Goal: Task Accomplishment & Management: Manage account settings

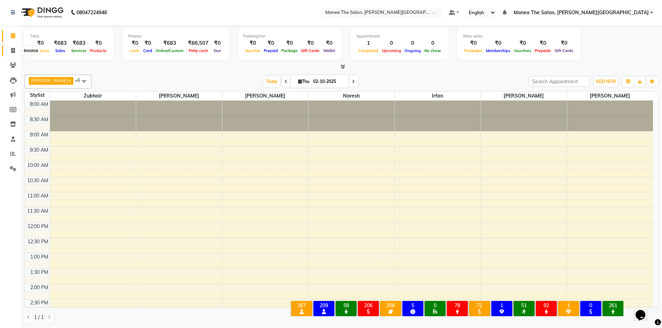
click at [15, 50] on icon at bounding box center [13, 50] width 4 height 5
select select "service"
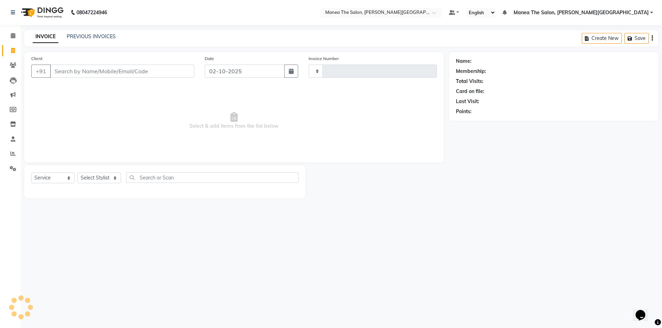
type input "0562"
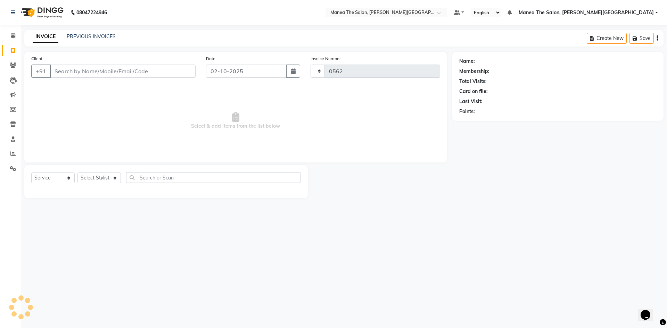
select select "8762"
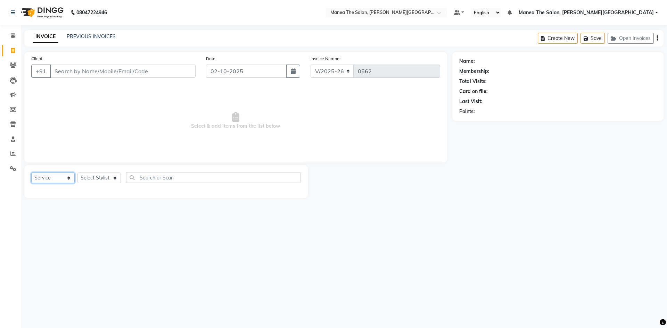
click at [61, 175] on select "Select Service Product Membership Package Voucher Prepaid Gift Card" at bounding box center [52, 178] width 43 height 11
select select "select"
click at [31, 173] on select "Select Service Product Membership Package Voucher Prepaid Gift Card" at bounding box center [52, 178] width 43 height 11
click at [105, 178] on select "Select Stylist [PERSON_NAME] Manager [PERSON_NAME] [PERSON_NAME] [PERSON_NAME] …" at bounding box center [98, 178] width 43 height 11
select select "89488"
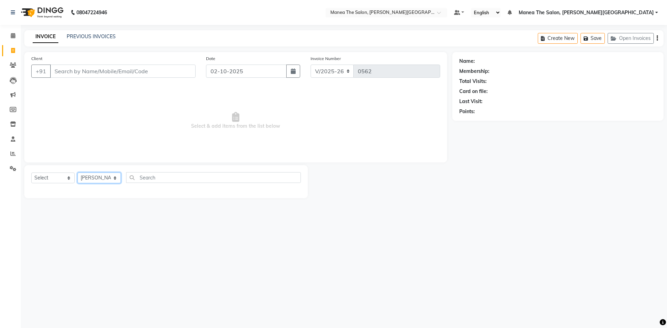
click at [77, 173] on select "Select Stylist [PERSON_NAME] Manager [PERSON_NAME] [PERSON_NAME] [PERSON_NAME] …" at bounding box center [98, 178] width 43 height 11
click at [54, 173] on select "Select Service Product Membership Package Voucher Prepaid Gift Card" at bounding box center [52, 178] width 43 height 11
select select "service"
click at [31, 173] on select "Select Service Product Membership Package Voucher Prepaid Gift Card" at bounding box center [52, 178] width 43 height 11
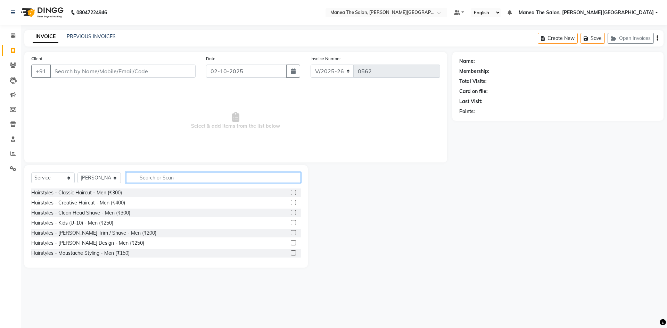
click at [130, 180] on input "text" at bounding box center [213, 177] width 175 height 11
type input "S"
type input "sig"
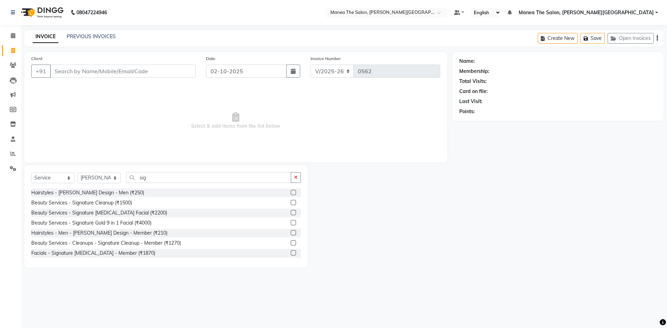
click at [291, 212] on label at bounding box center [293, 212] width 5 height 5
click at [291, 212] on input "checkbox" at bounding box center [293, 213] width 5 height 5
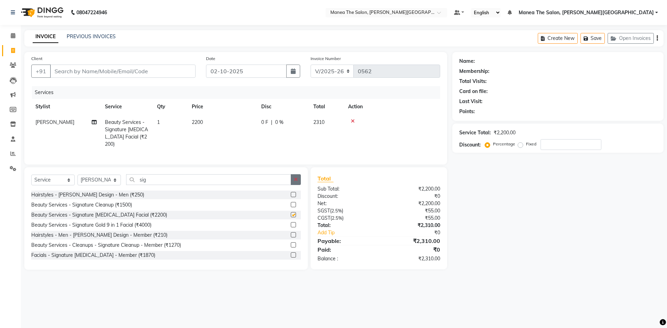
checkbox input "false"
click at [130, 70] on input "Client" at bounding box center [123, 71] width 146 height 13
type input "9"
type input "0"
type input "9491727514"
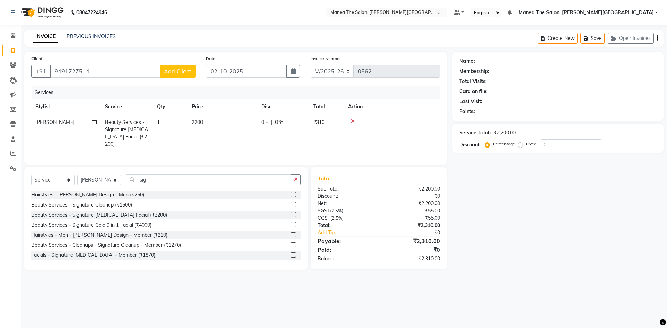
click at [179, 73] on span "Add Client" at bounding box center [177, 71] width 27 height 7
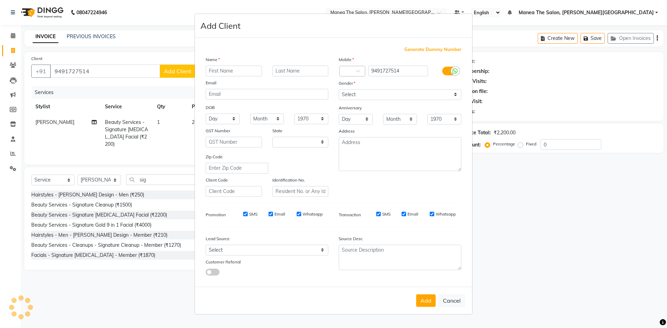
select select "22"
click at [242, 72] on input "text" at bounding box center [234, 71] width 56 height 11
type input "ms.Nandini"
click at [403, 96] on select "Select Male Female Other Prefer Not To Say" at bounding box center [400, 94] width 123 height 11
select select "female"
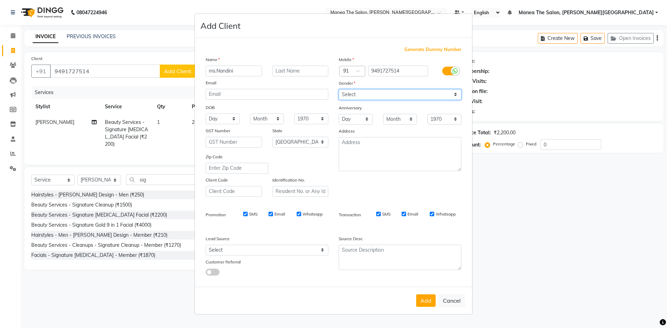
click at [339, 89] on select "Select Male Female Other Prefer Not To Say" at bounding box center [400, 94] width 123 height 11
click at [320, 140] on select "Select Andaman and Nicobar Islands Andhra Pradesh Arunachal Pradesh Assam Bihar…" at bounding box center [300, 142] width 56 height 11
click at [314, 141] on select "Select Andaman and Nicobar Islands Andhra Pradesh Arunachal Pradesh Assam Bihar…" at bounding box center [300, 142] width 56 height 11
select select "36"
click at [311, 150] on div "Name ms.Nandini Email DOB Day 01 02 03 04 05 06 07 08 09 10 11 12 13 14 15 16 1…" at bounding box center [266, 126] width 133 height 141
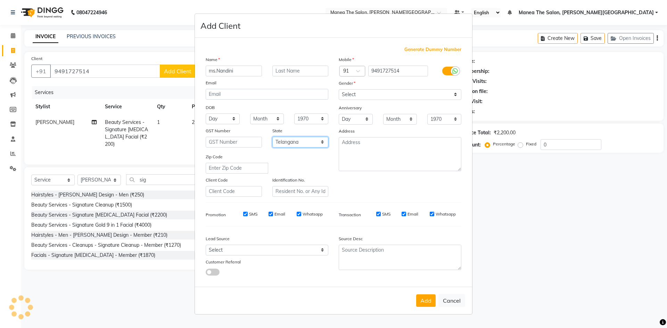
click at [315, 145] on select "Select Andaman and Nicobar Islands Andhra Pradesh Arunachal Pradesh Assam Bihar…" at bounding box center [300, 142] width 56 height 11
click at [427, 303] on button "Add" at bounding box center [425, 301] width 19 height 13
select select
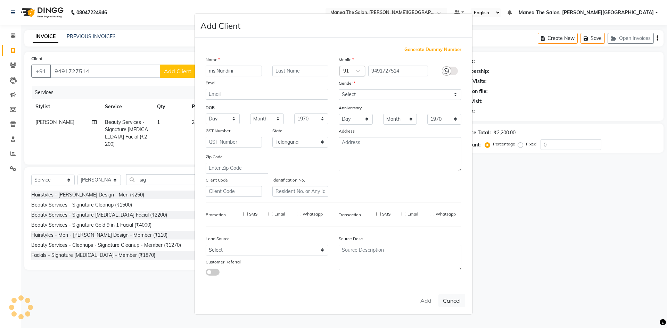
select select
select select "null"
select select
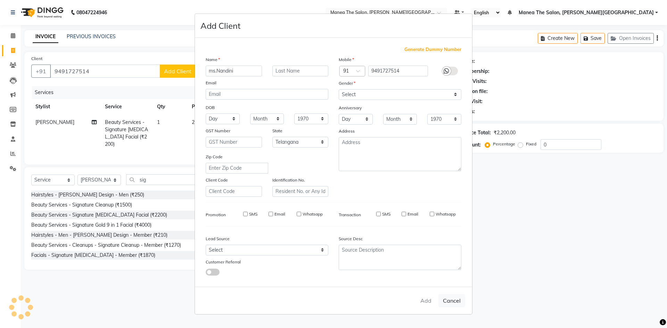
select select
checkbox input "false"
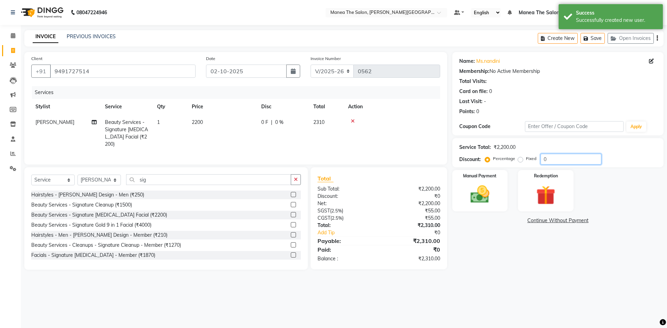
click at [561, 162] on input "0" at bounding box center [570, 159] width 61 height 11
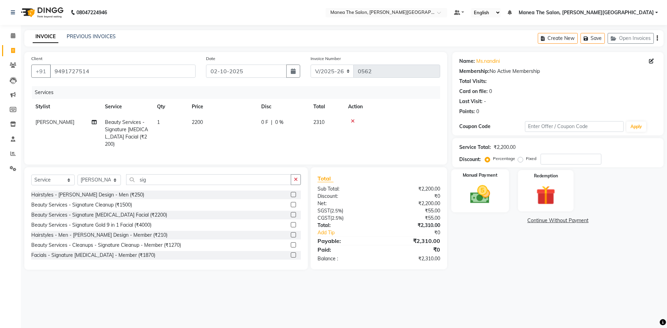
click at [477, 199] on img at bounding box center [480, 194] width 32 height 23
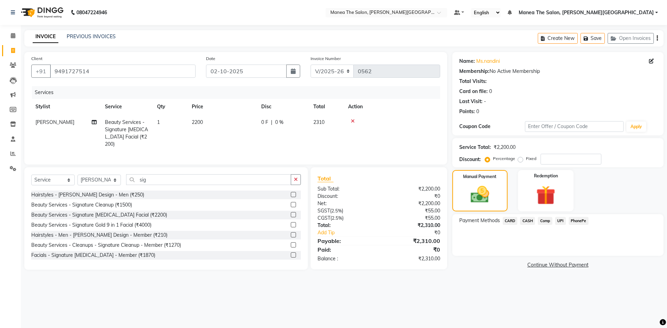
click at [561, 220] on span "UPI" at bounding box center [560, 221] width 11 height 8
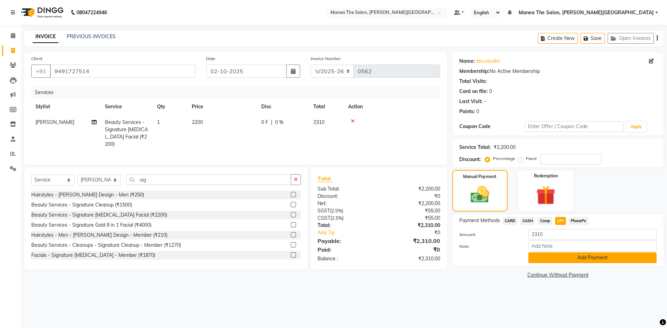
click at [570, 257] on button "Add Payment" at bounding box center [592, 258] width 128 height 11
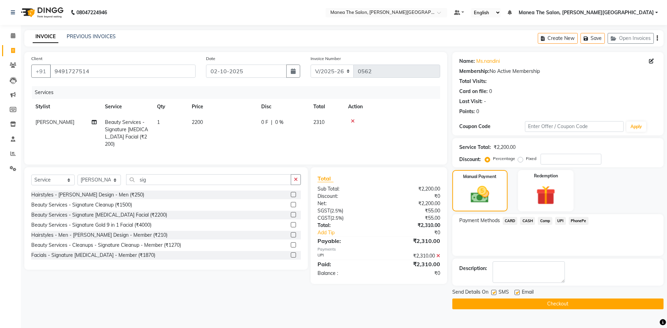
click at [531, 303] on button "Checkout" at bounding box center [557, 304] width 211 height 11
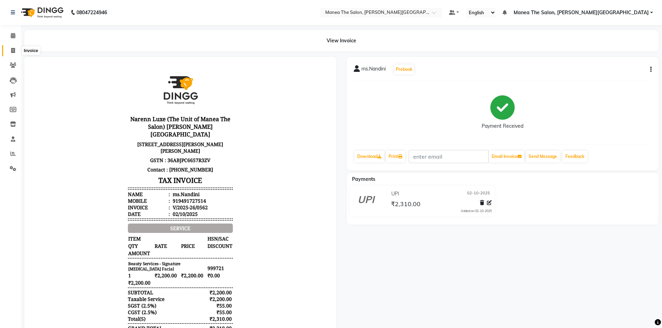
click at [13, 49] on icon at bounding box center [13, 50] width 4 height 5
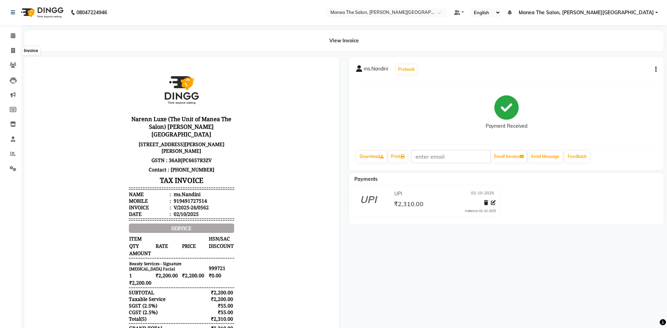
select select "8762"
select select "service"
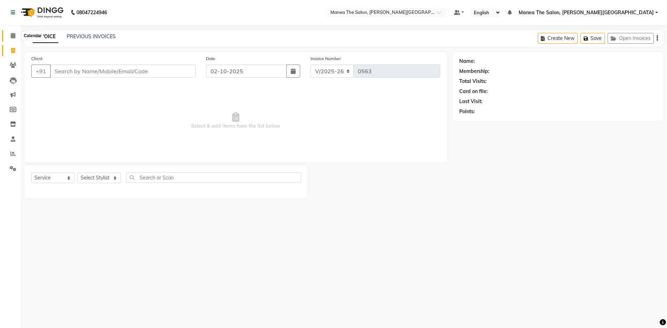
click at [13, 36] on icon at bounding box center [13, 35] width 5 height 5
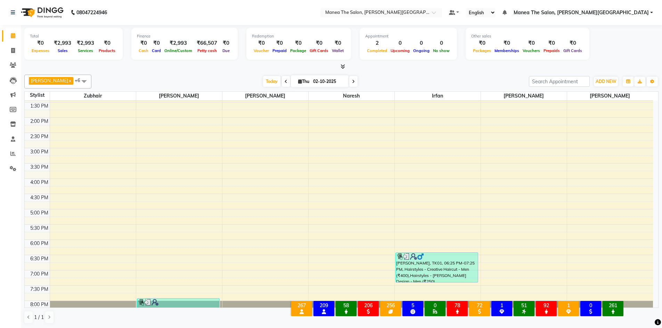
scroll to position [190, 0]
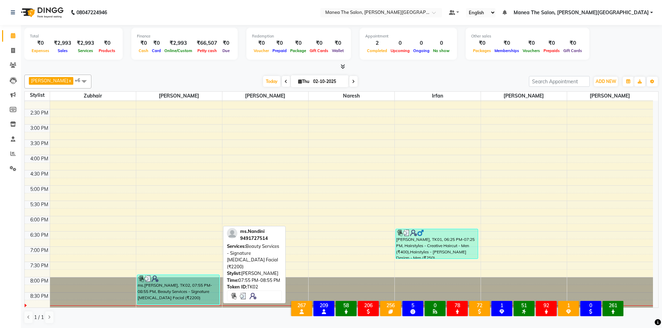
click at [182, 294] on div "ms.Nandini, TK02, 07:55 PM-08:55 PM, Beauty Services - Signature Whitening Faci…" at bounding box center [178, 290] width 82 height 30
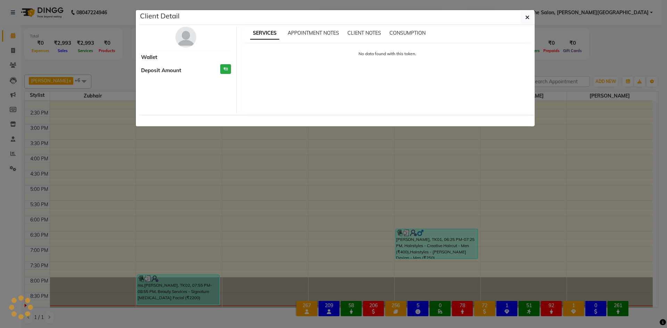
select select "3"
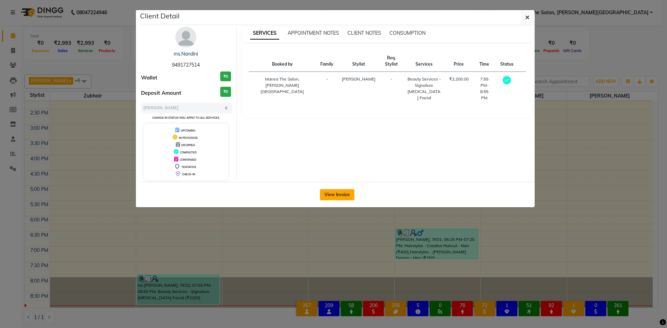
click at [337, 193] on button "View Invoice" at bounding box center [337, 194] width 34 height 11
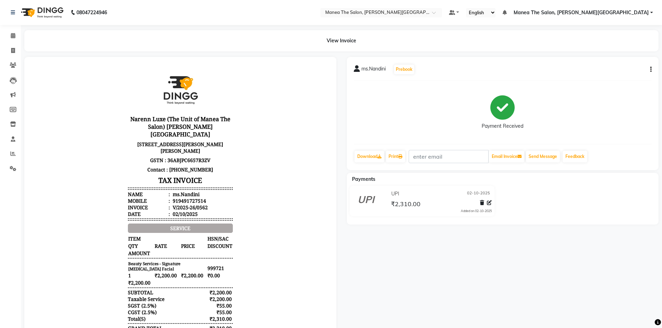
click at [651, 69] on icon "button" at bounding box center [650, 69] width 1 height 0
click at [613, 81] on div "Edit Invoice" at bounding box center [616, 78] width 48 height 9
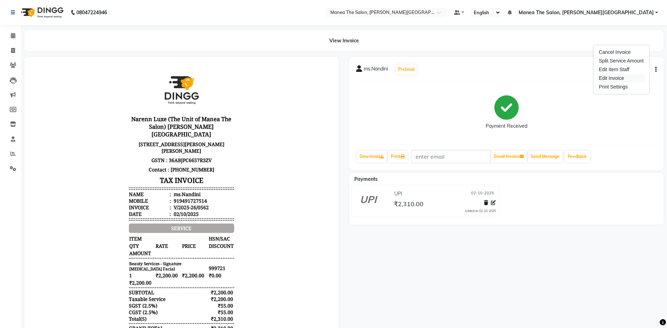
select select "service"
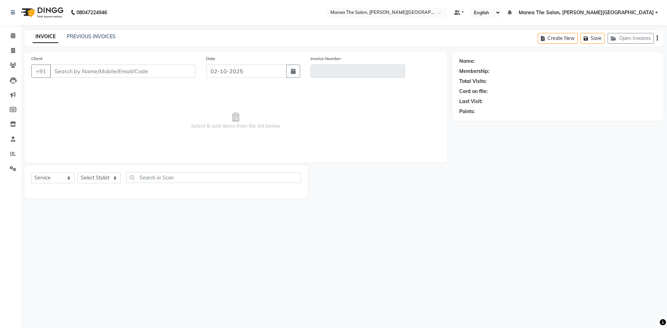
type input "9491727514"
type input "V/2025-26/0562"
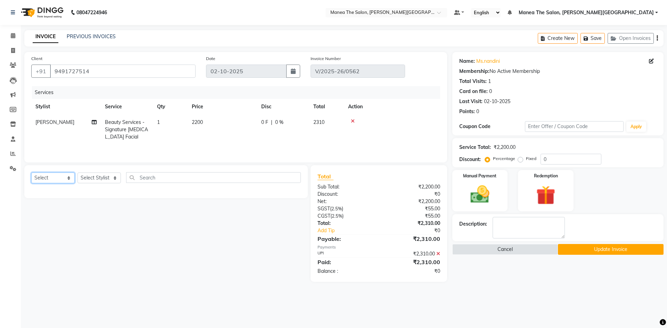
click at [53, 179] on select "Select Service Product Membership Package Voucher Prepaid Gift Card" at bounding box center [52, 178] width 43 height 11
select select "membership"
click at [31, 173] on select "Select Service Product Membership Package Voucher Prepaid Gift Card" at bounding box center [52, 178] width 43 height 11
click at [103, 176] on select "Select Stylist [PERSON_NAME] Manager [PERSON_NAME] [PERSON_NAME] [PERSON_NAME] …" at bounding box center [98, 178] width 43 height 11
select select "91880"
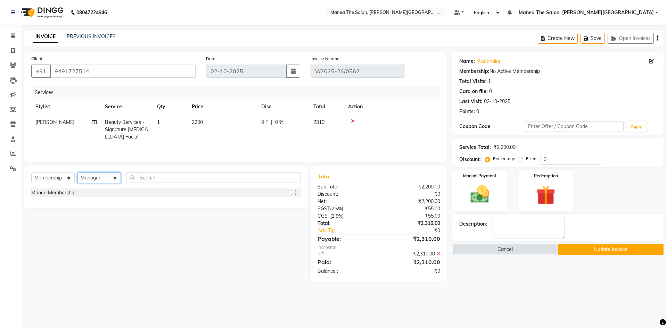
click at [77, 173] on select "Select Stylist [PERSON_NAME] Manager [PERSON_NAME] [PERSON_NAME] [PERSON_NAME] …" at bounding box center [98, 178] width 43 height 11
click at [295, 191] on label at bounding box center [293, 192] width 5 height 5
click at [295, 191] on input "checkbox" at bounding box center [293, 193] width 5 height 5
select select "select"
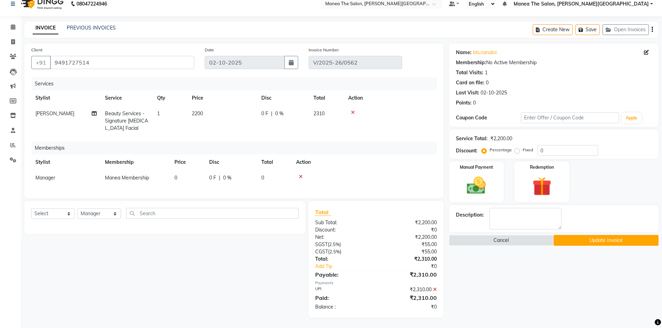
scroll to position [14, 0]
click at [352, 110] on icon at bounding box center [353, 112] width 4 height 5
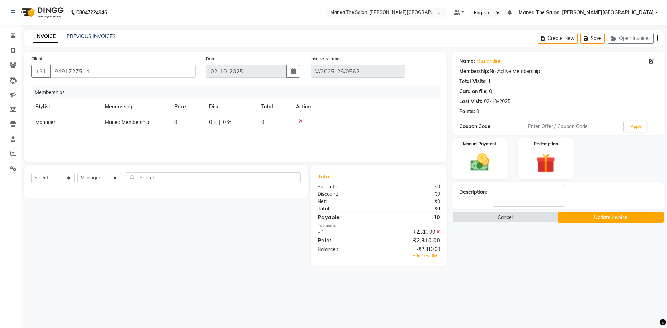
click at [602, 217] on button "Update Invoice" at bounding box center [611, 217] width 106 height 11
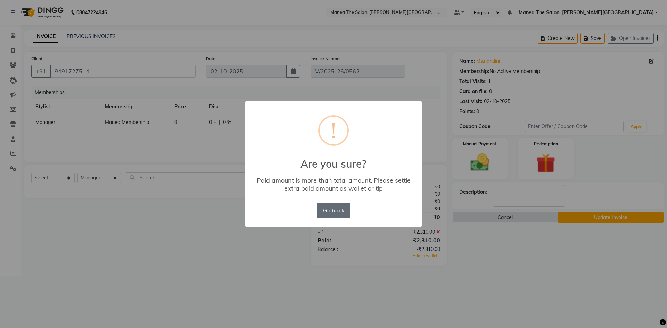
click at [331, 211] on button "Go back" at bounding box center [333, 210] width 33 height 15
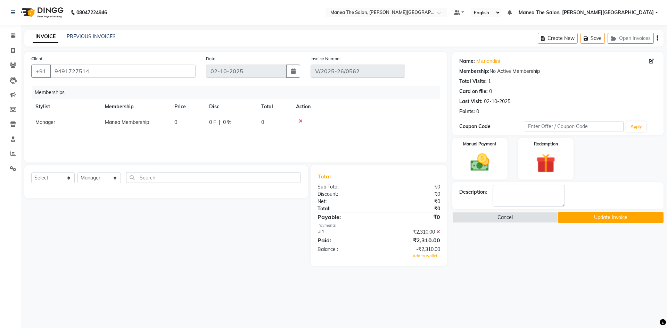
click at [438, 229] on span at bounding box center [438, 232] width 4 height 6
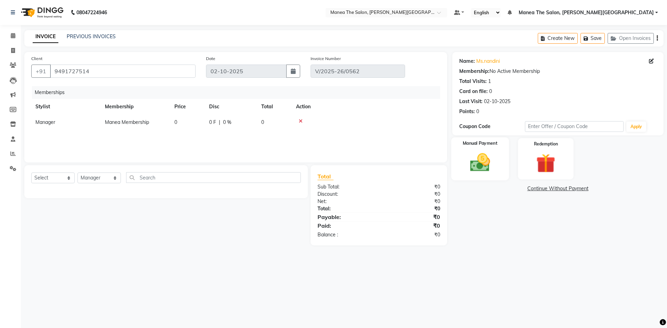
click at [478, 168] on img at bounding box center [480, 162] width 32 height 23
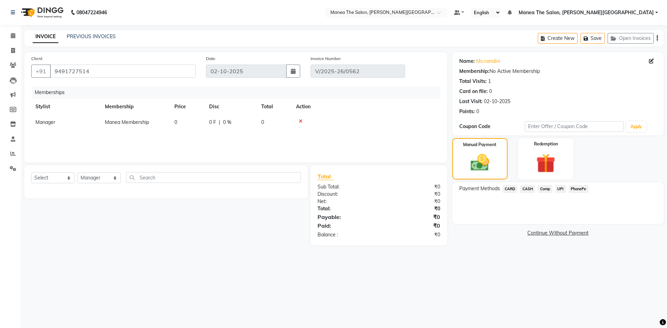
click at [560, 187] on span "UPI" at bounding box center [560, 189] width 11 height 8
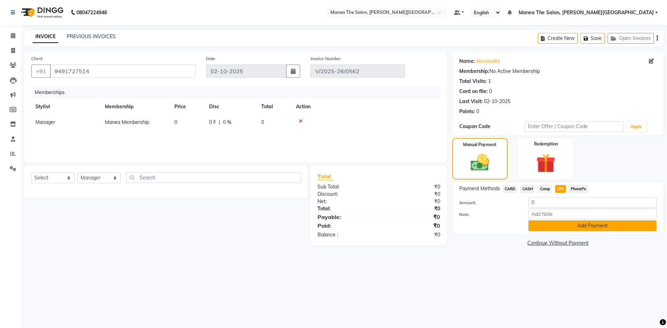
click at [572, 224] on button "Add Payment" at bounding box center [592, 226] width 128 height 11
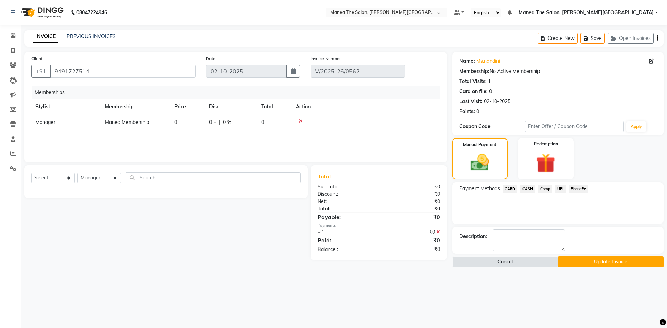
click at [576, 260] on button "Update Invoice" at bounding box center [611, 262] width 106 height 11
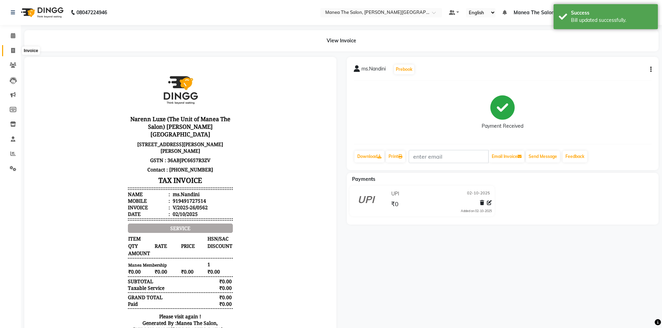
click at [11, 51] on icon at bounding box center [13, 50] width 4 height 5
select select "8762"
select select "service"
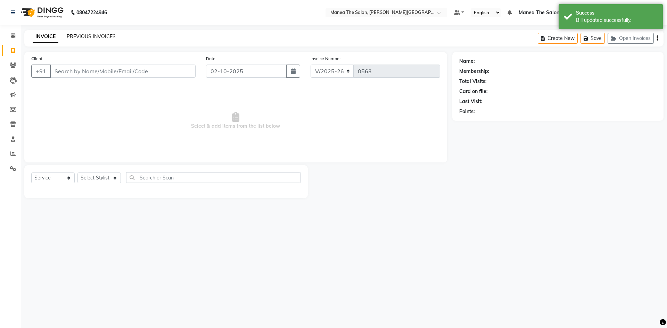
click at [89, 37] on link "PREVIOUS INVOICES" at bounding box center [91, 36] width 49 height 6
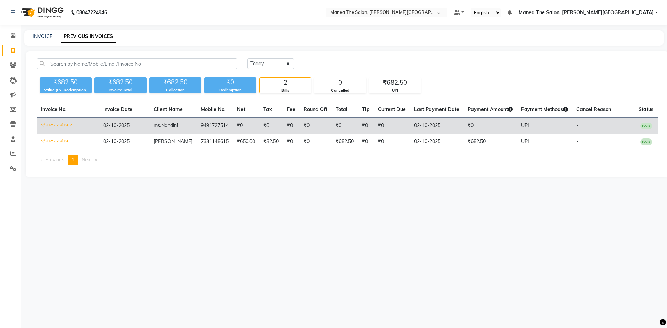
click at [425, 124] on td "02-10-2025" at bounding box center [436, 126] width 53 height 16
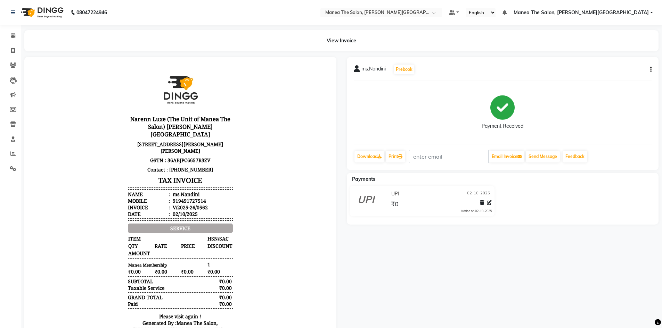
click at [652, 69] on div "ms.Nandini Prebook Payment Received Download Print Email Invoice Send Message F…" at bounding box center [503, 113] width 312 height 113
click at [650, 69] on icon "button" at bounding box center [650, 69] width 1 height 0
click at [627, 76] on div "Edit Invoice" at bounding box center [622, 73] width 35 height 9
select select "service"
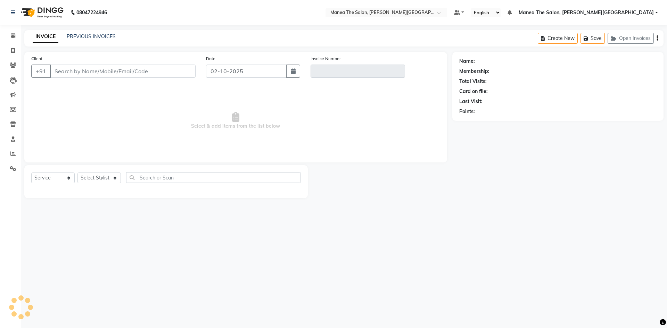
type input "9491727514"
type input "V/2025-26/0562"
select select "1: Object"
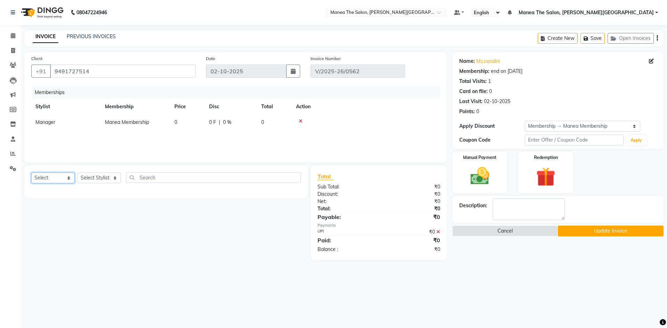
click at [50, 173] on select "Select Service Product Package Voucher Prepaid Gift Card" at bounding box center [52, 178] width 43 height 11
select select "service"
click at [31, 173] on select "Select Service Product Package Voucher Prepaid Gift Card" at bounding box center [52, 178] width 43 height 11
click at [95, 176] on select "Select Stylist [PERSON_NAME] Manager [PERSON_NAME] [PERSON_NAME] [PERSON_NAME] …" at bounding box center [98, 178] width 43 height 11
select select "89488"
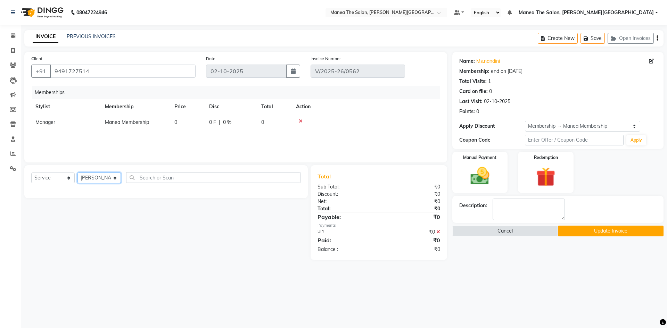
click at [77, 173] on select "Select Stylist [PERSON_NAME] Manager [PERSON_NAME] [PERSON_NAME] [PERSON_NAME] …" at bounding box center [98, 178] width 43 height 11
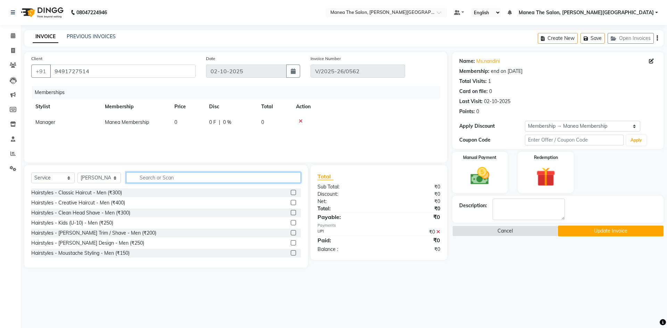
click at [176, 176] on input "text" at bounding box center [213, 177] width 175 height 11
type input "sig"
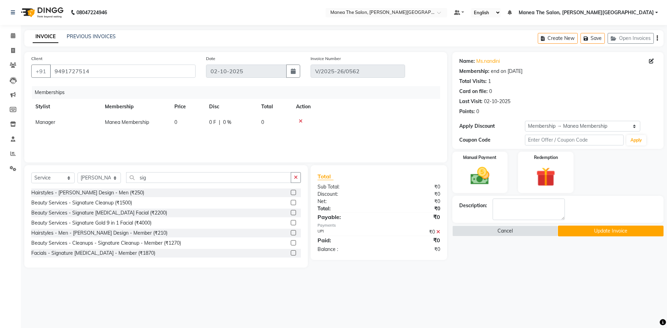
click at [291, 212] on label at bounding box center [293, 212] width 5 height 5
click at [291, 212] on input "checkbox" at bounding box center [293, 213] width 5 height 5
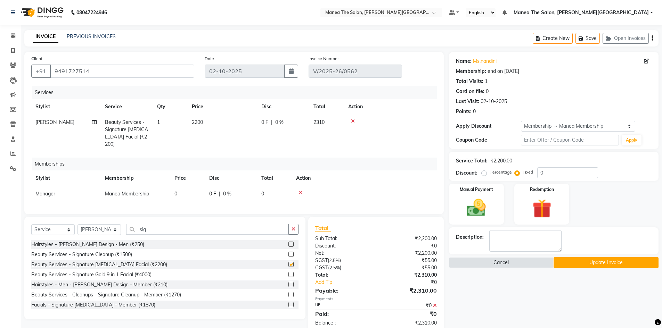
checkbox input "false"
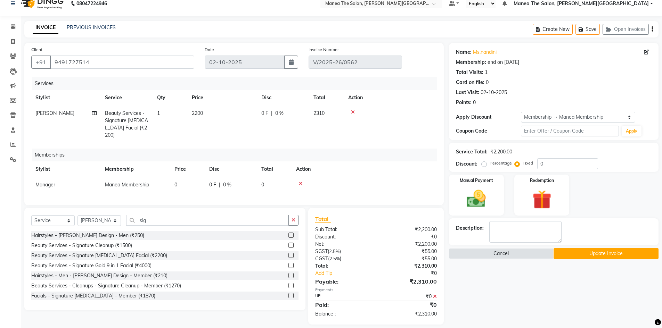
scroll to position [14, 0]
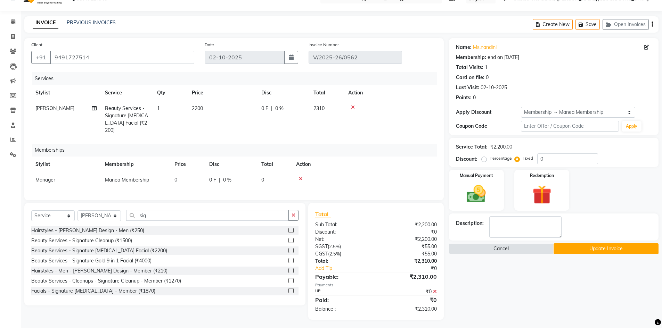
click at [584, 252] on button "Update Invoice" at bounding box center [605, 248] width 105 height 11
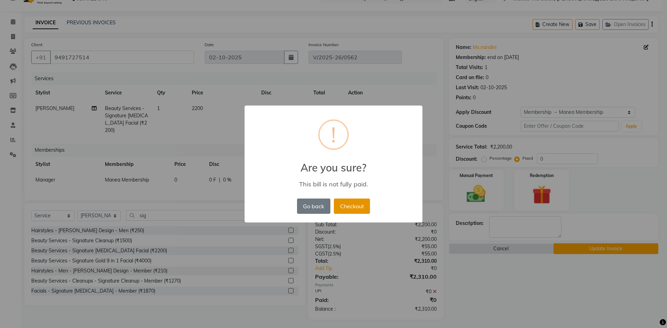
click at [348, 205] on button "Checkout" at bounding box center [352, 206] width 36 height 15
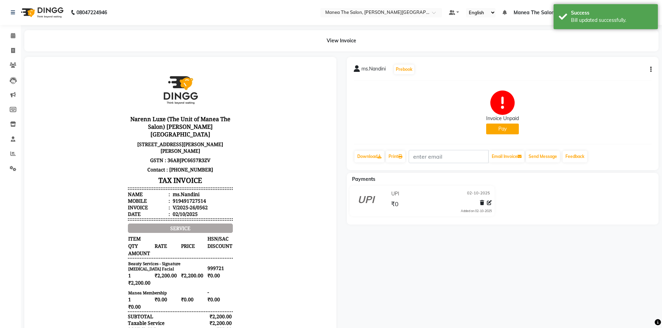
click at [506, 129] on button "Pay" at bounding box center [502, 129] width 33 height 11
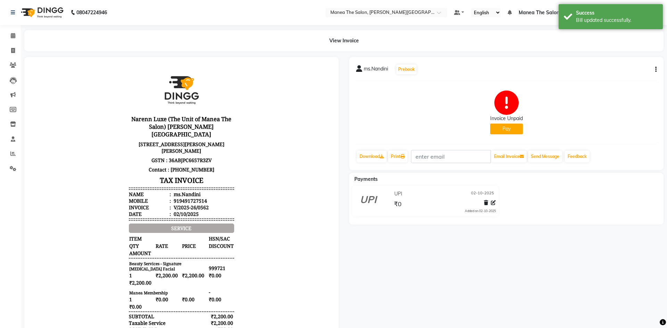
select select "1"
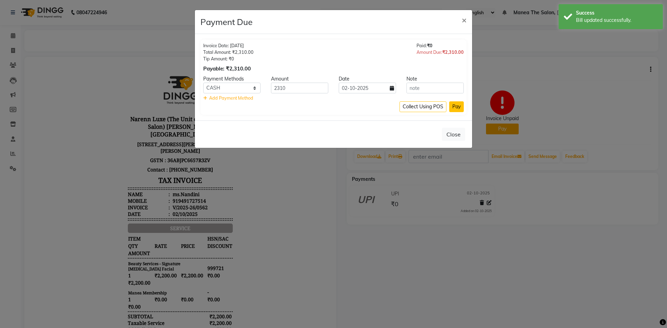
click at [458, 105] on button "Pay" at bounding box center [456, 106] width 15 height 11
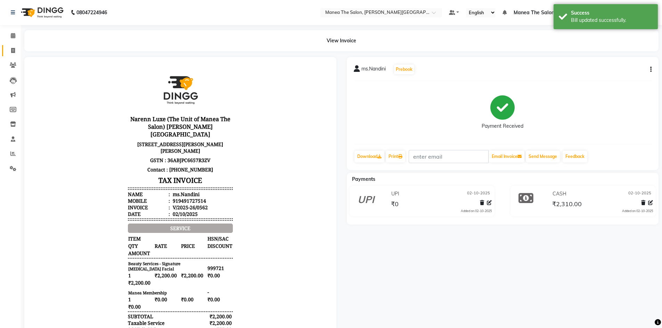
click at [12, 46] on link "Invoice" at bounding box center [10, 50] width 17 height 11
select select "service"
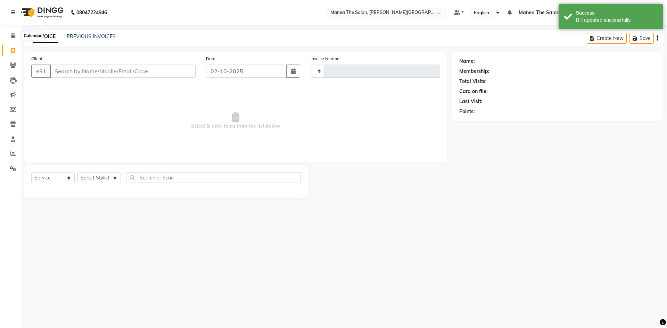
type input "0563"
select select "8762"
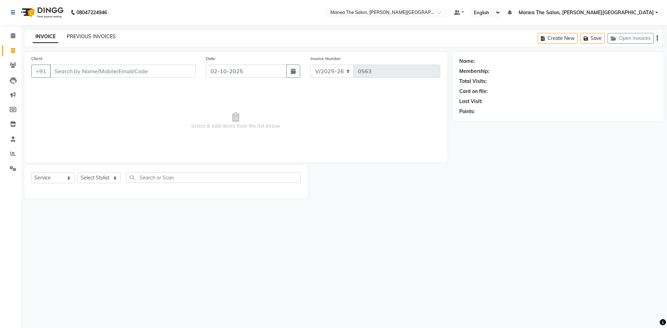
click at [88, 37] on link "PREVIOUS INVOICES" at bounding box center [91, 36] width 49 height 6
